Goal: Information Seeking & Learning: Check status

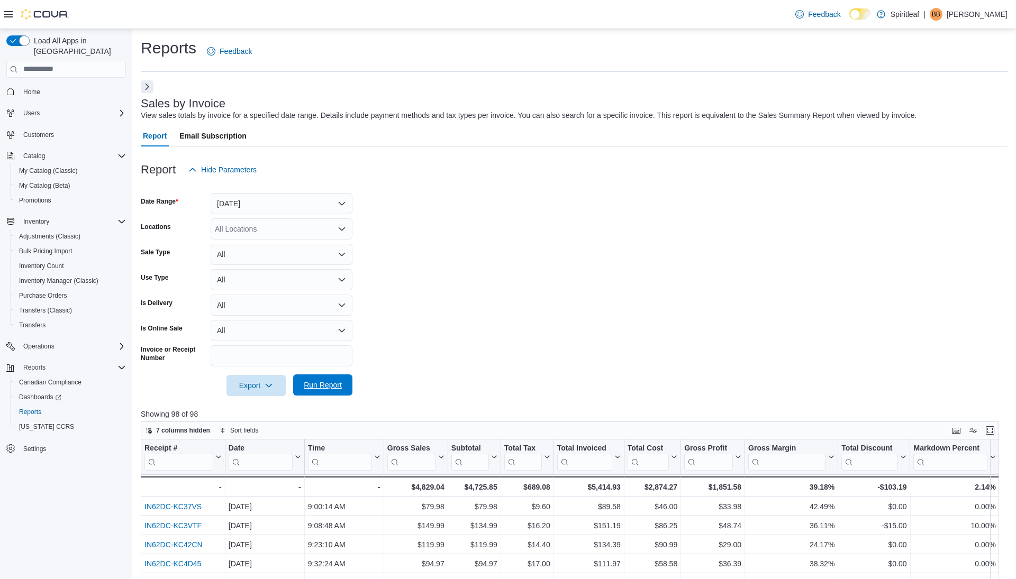
scroll to position [144, 0]
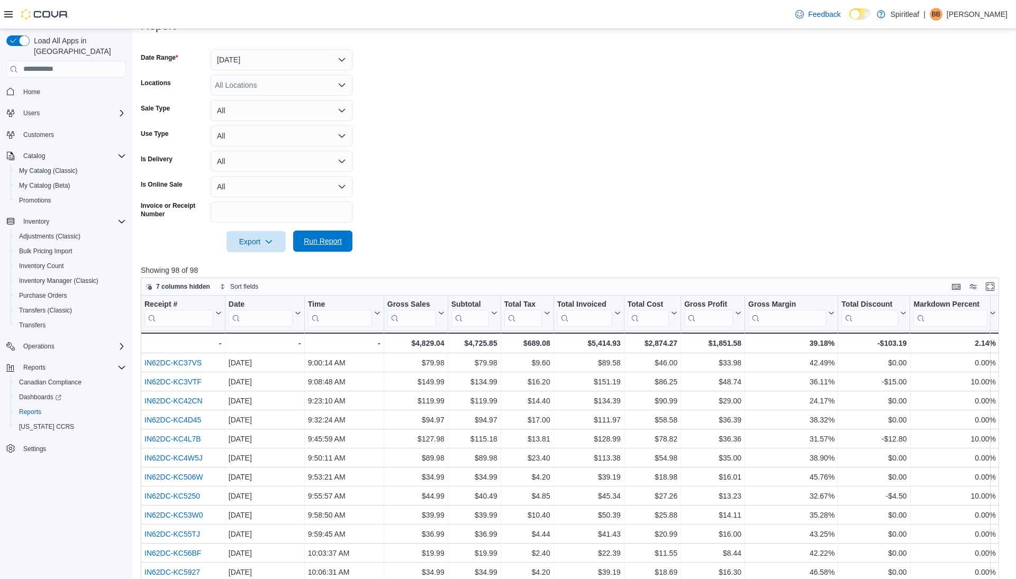
click at [316, 237] on span "Run Report" at bounding box center [323, 241] width 38 height 11
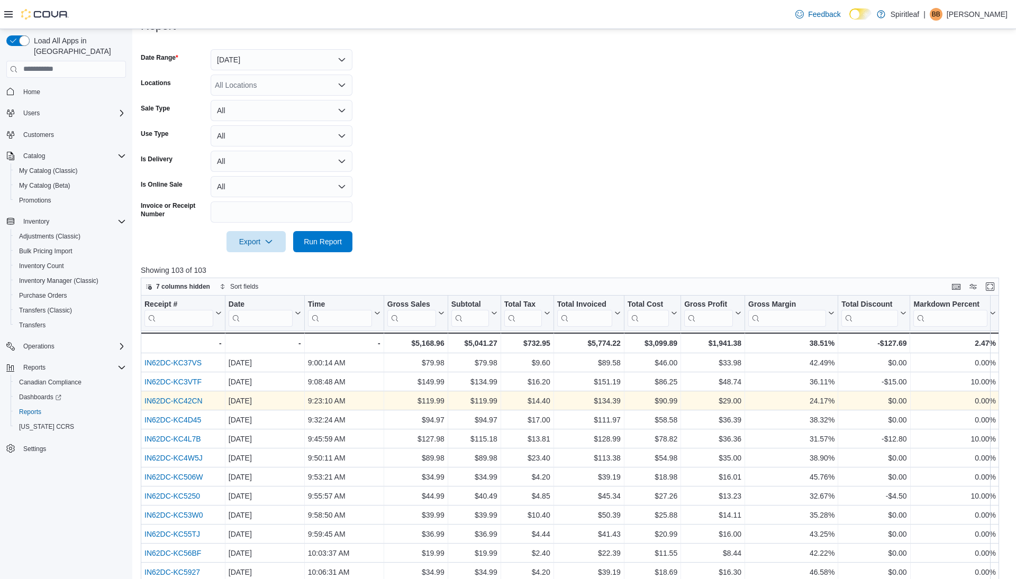
click at [188, 402] on link "IN62DC-KC42CN" at bounding box center [173, 401] width 58 height 8
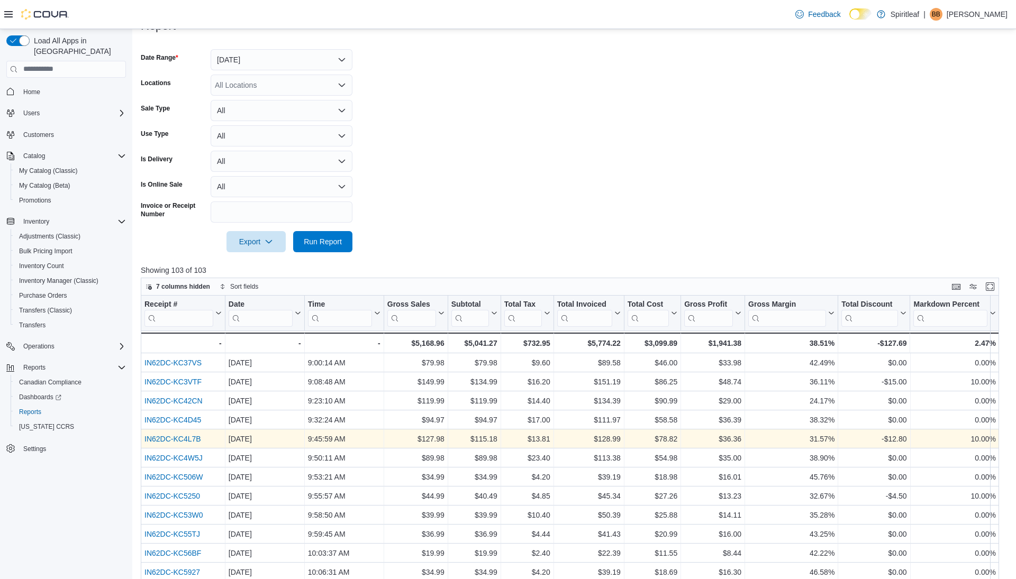
click at [179, 440] on link "IN62DC-KC4L7B" at bounding box center [172, 439] width 57 height 8
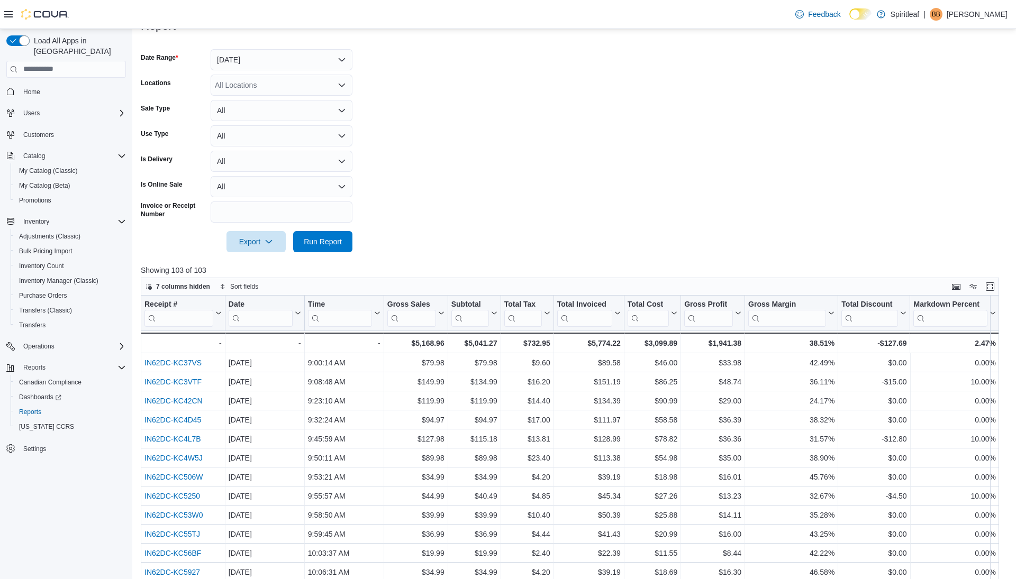
scroll to position [0, 0]
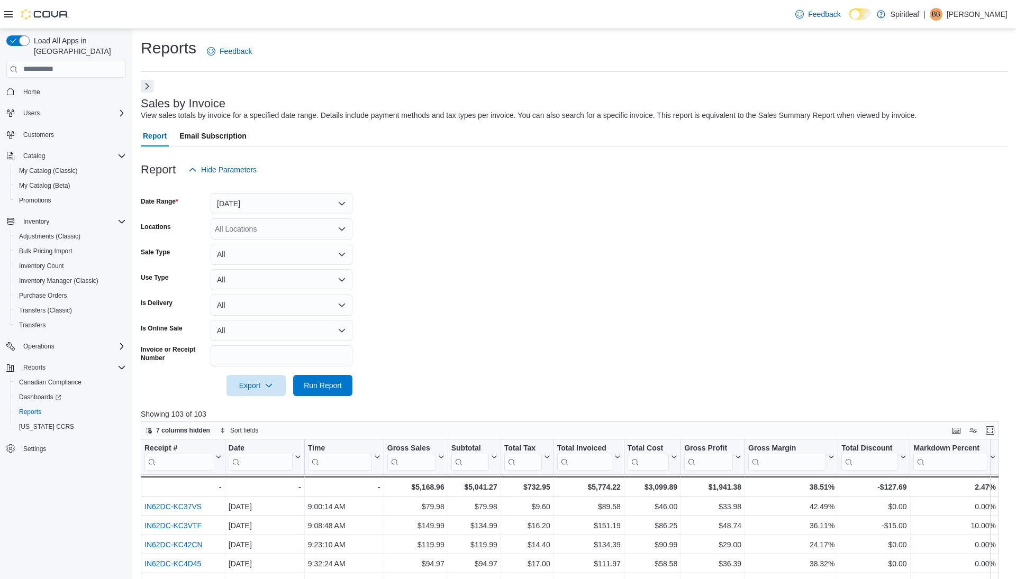
click at [149, 81] on button "Next" at bounding box center [147, 86] width 13 height 13
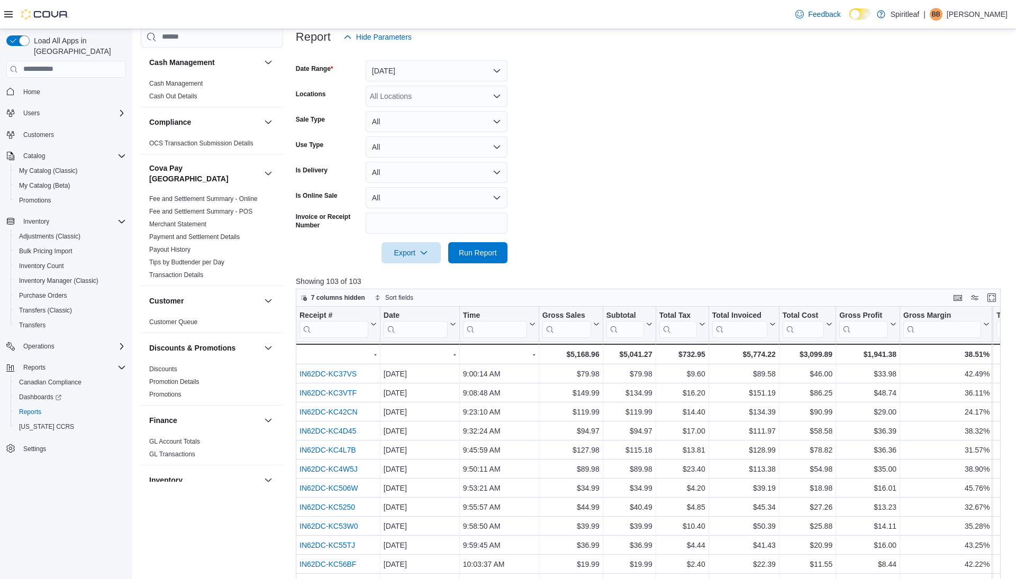
scroll to position [215, 0]
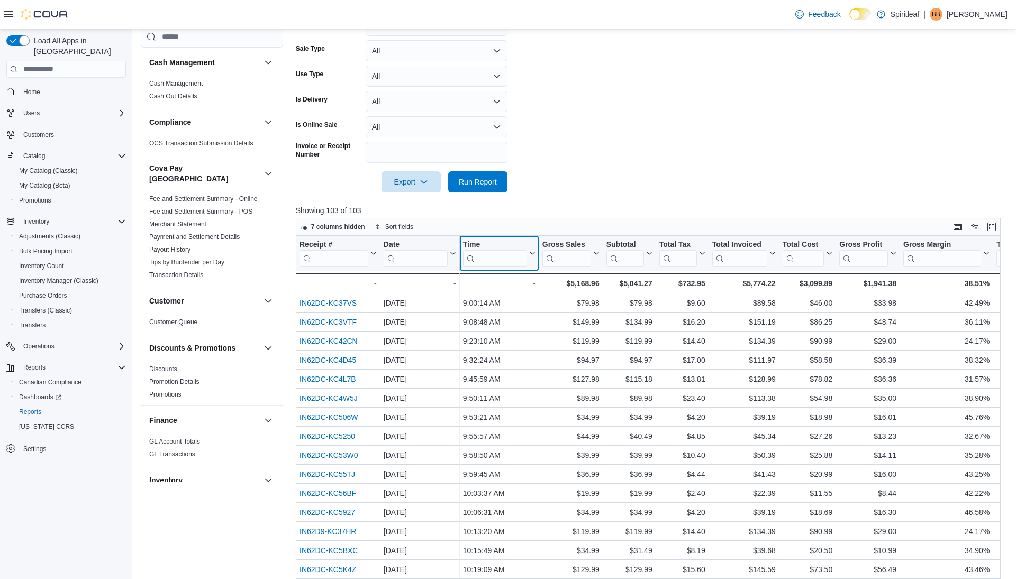
click at [530, 250] on icon at bounding box center [531, 253] width 8 height 6
click at [514, 303] on span "Sort High-Low" at bounding box center [504, 306] width 40 height 8
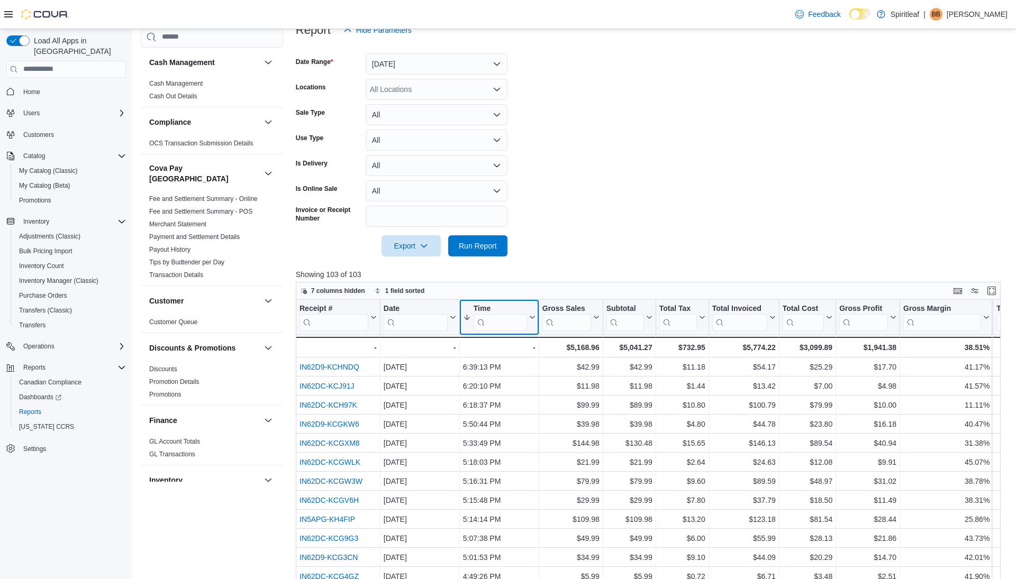
scroll to position [146, 0]
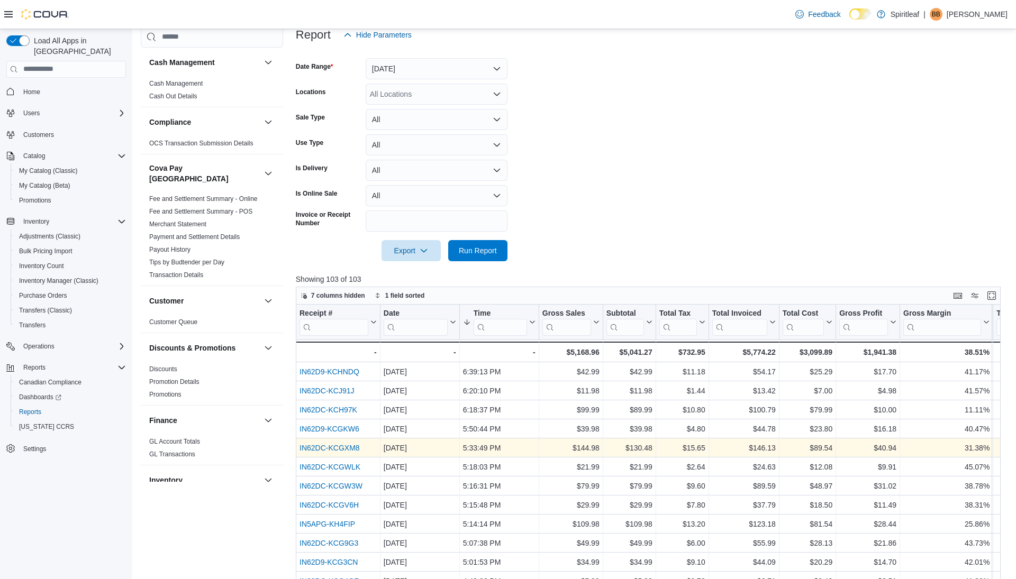
click at [346, 448] on link "IN62DC-KCGXM8" at bounding box center [330, 448] width 60 height 8
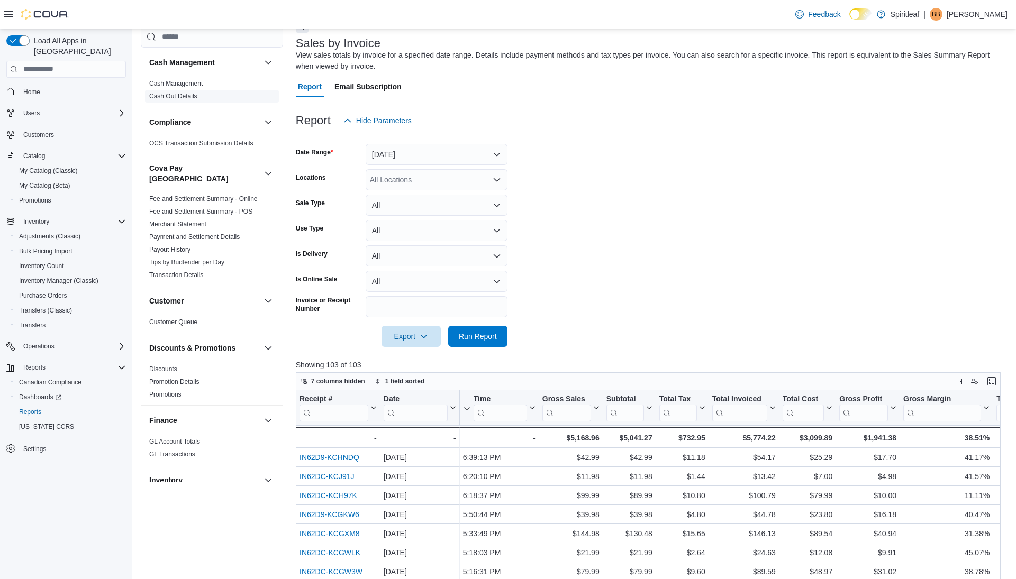
scroll to position [0, 0]
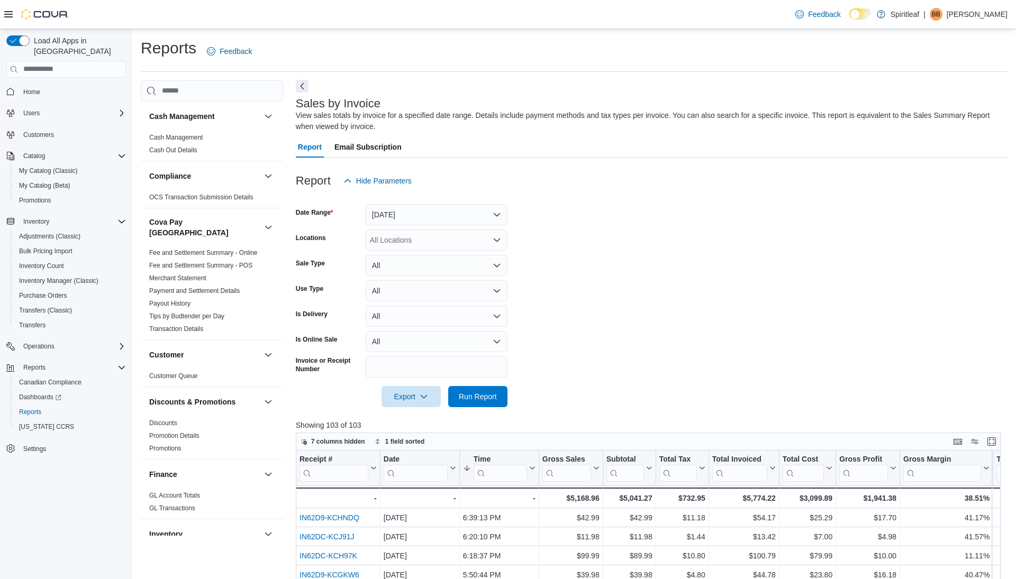
click at [302, 87] on button "Next" at bounding box center [302, 86] width 13 height 13
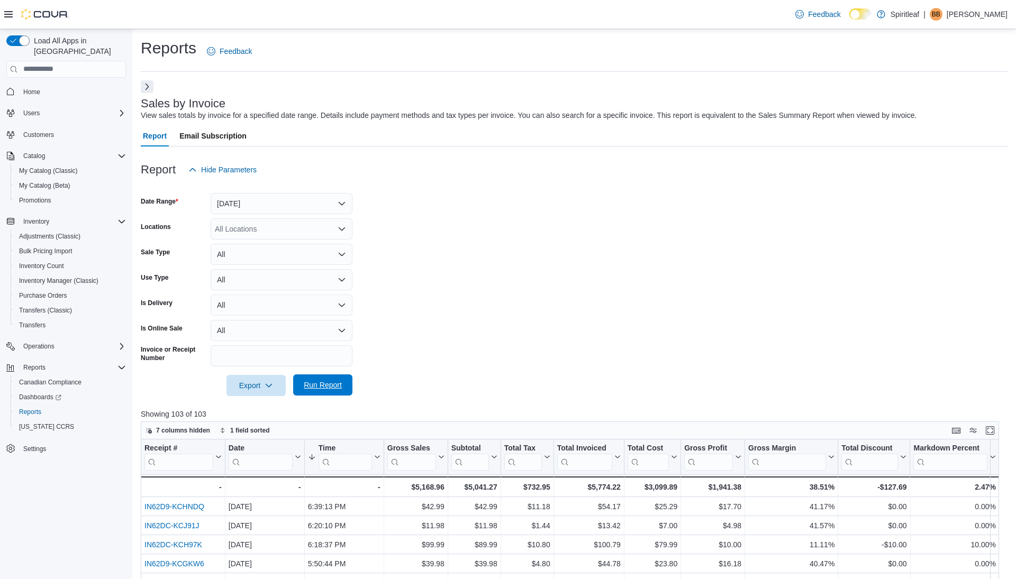
click at [313, 378] on span "Run Report" at bounding box center [323, 385] width 47 height 21
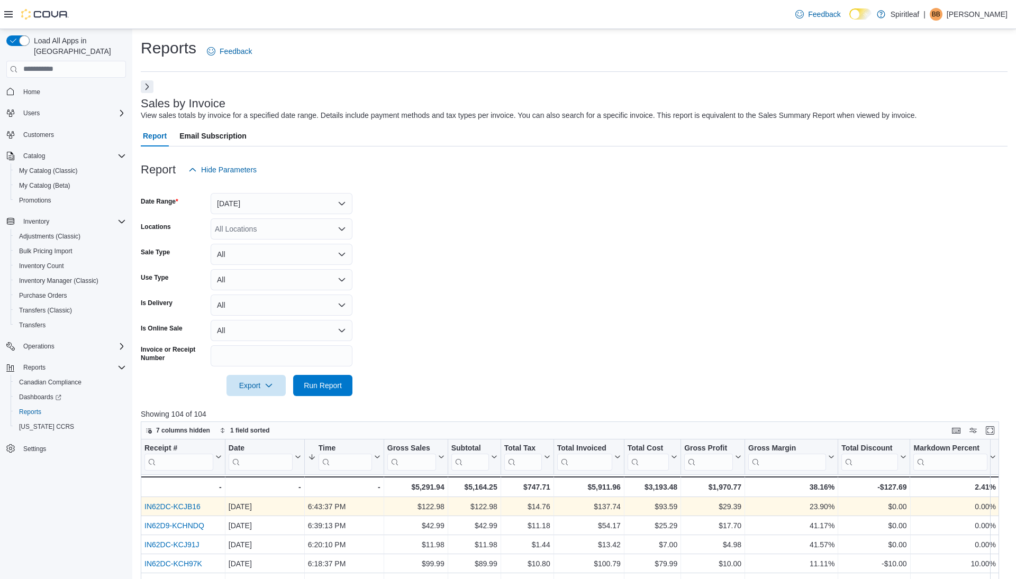
click at [184, 508] on link "IN62DC-KCJB16" at bounding box center [172, 507] width 56 height 8
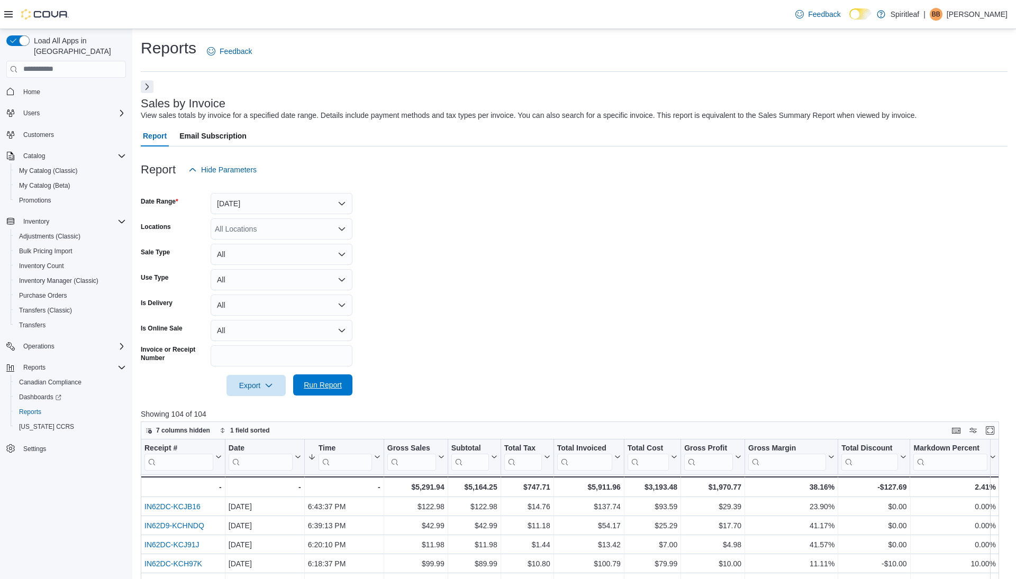
click at [328, 384] on span "Run Report" at bounding box center [323, 385] width 38 height 11
click at [335, 384] on span "Run Report" at bounding box center [323, 385] width 38 height 11
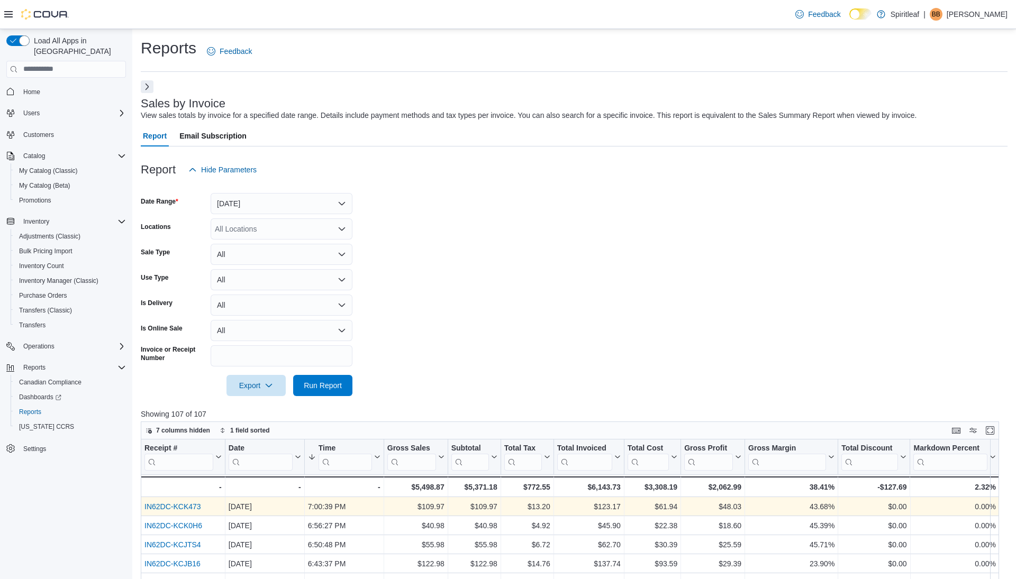
click at [186, 508] on link "IN62DC-KCK473" at bounding box center [172, 507] width 57 height 8
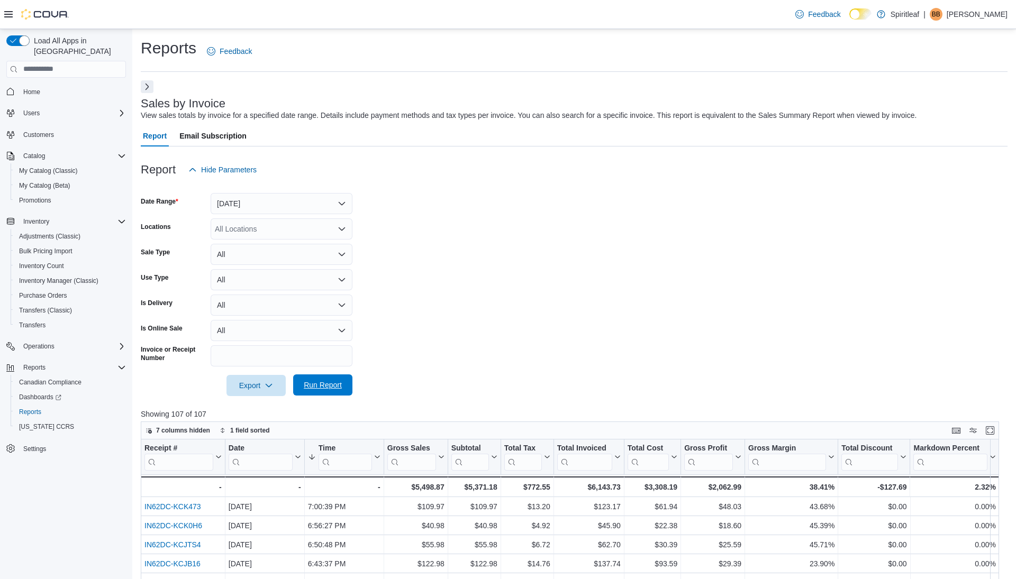
click at [329, 385] on span "Run Report" at bounding box center [323, 385] width 38 height 11
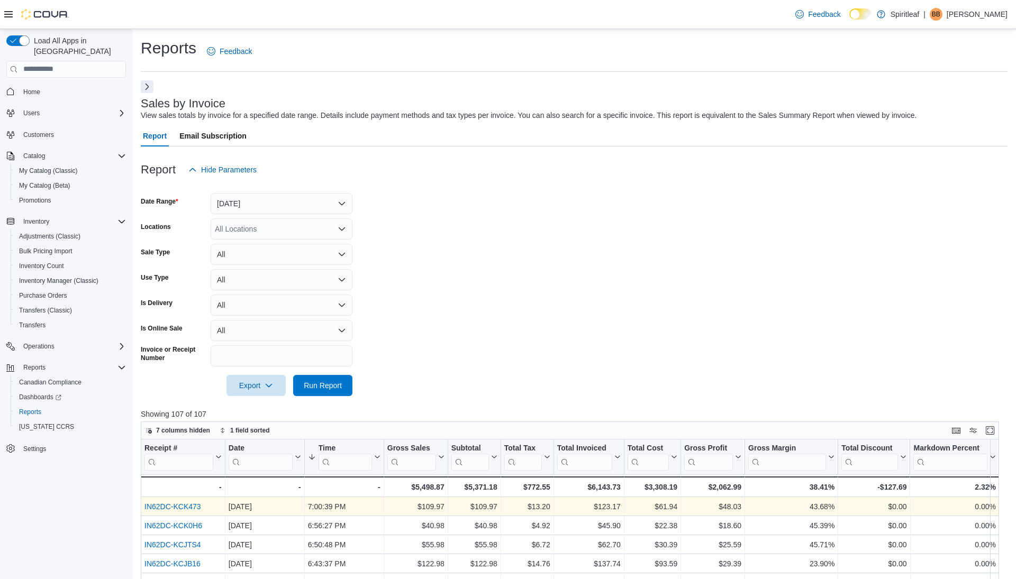
click at [185, 504] on link "IN62DC-KCK473" at bounding box center [172, 507] width 57 height 8
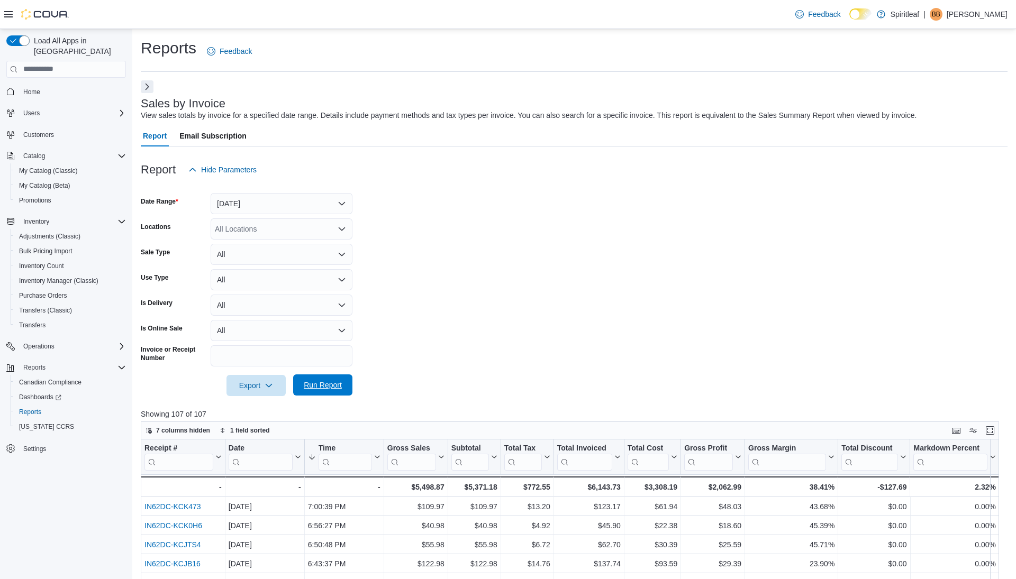
click at [327, 384] on span "Run Report" at bounding box center [323, 385] width 38 height 11
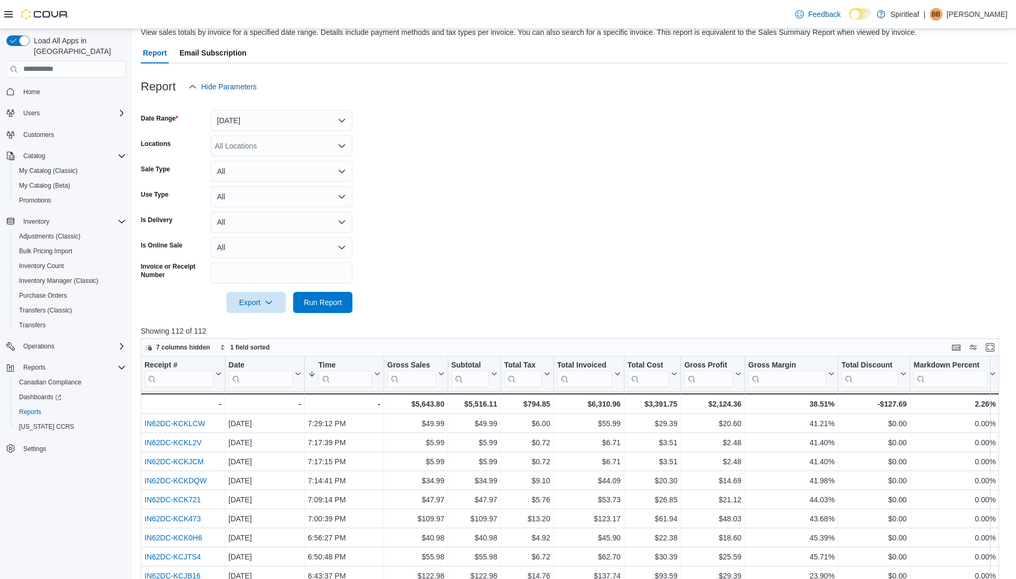
scroll to position [202, 0]
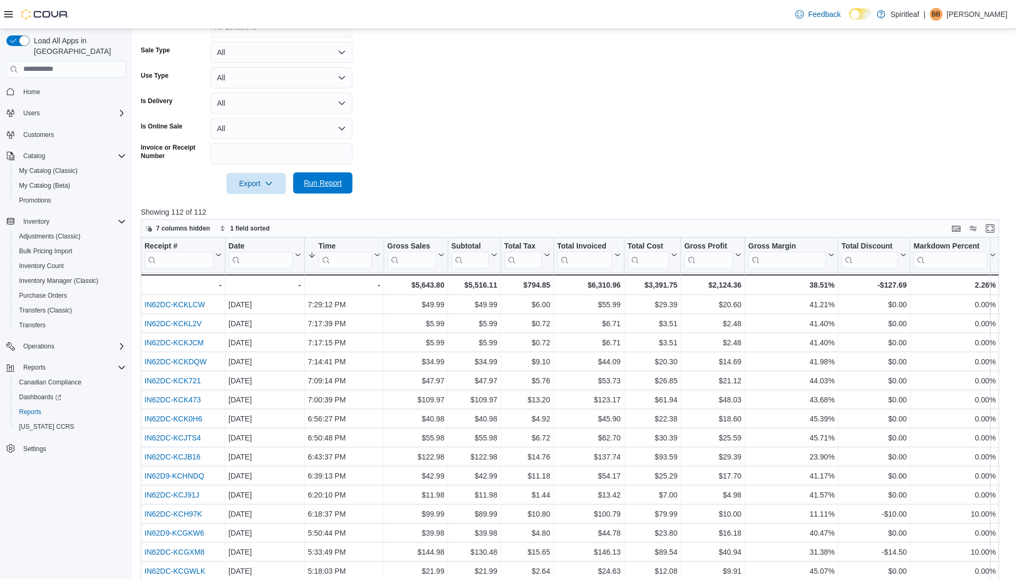
click at [320, 171] on form "Date Range Today Locations All Locations Sale Type All Use Type All Is Delivery…" at bounding box center [574, 86] width 867 height 216
click at [320, 183] on span "Run Report" at bounding box center [323, 183] width 38 height 11
click at [326, 181] on span "Run Report" at bounding box center [323, 183] width 38 height 11
drag, startPoint x: 327, startPoint y: 186, endPoint x: 221, endPoint y: 0, distance: 214.0
click at [327, 186] on span "Run Report" at bounding box center [323, 183] width 38 height 11
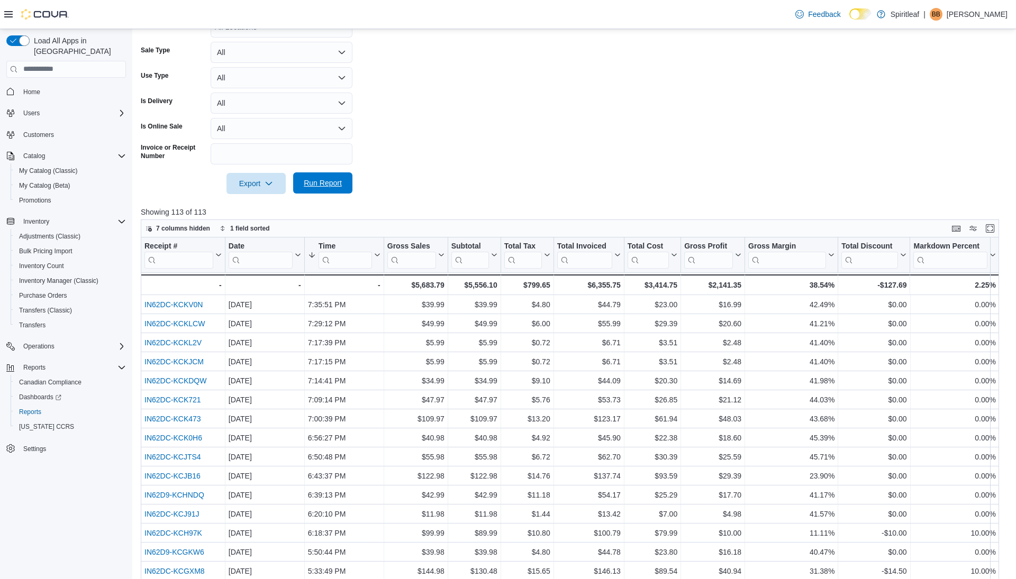
click at [322, 182] on span "Run Report" at bounding box center [323, 183] width 38 height 11
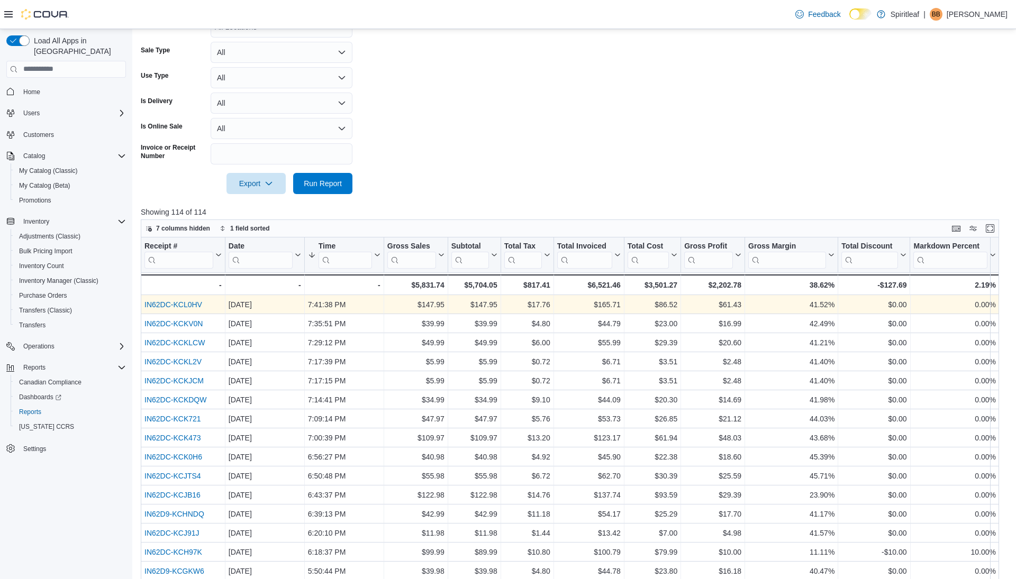
click at [182, 303] on link "IN62DC-KCL0HV" at bounding box center [173, 305] width 58 height 8
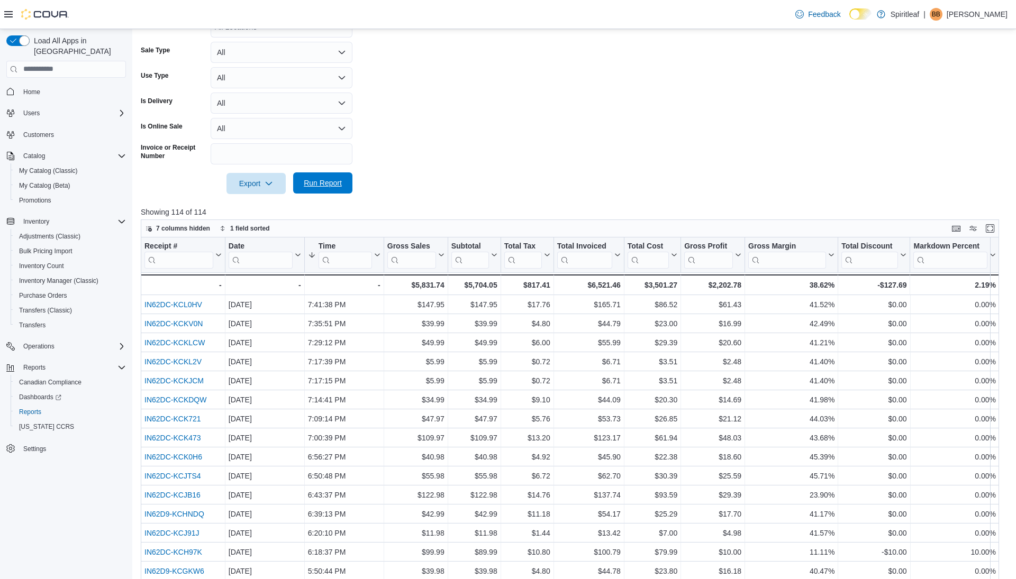
click at [332, 179] on span "Run Report" at bounding box center [323, 183] width 38 height 11
